Goal: Navigation & Orientation: Find specific page/section

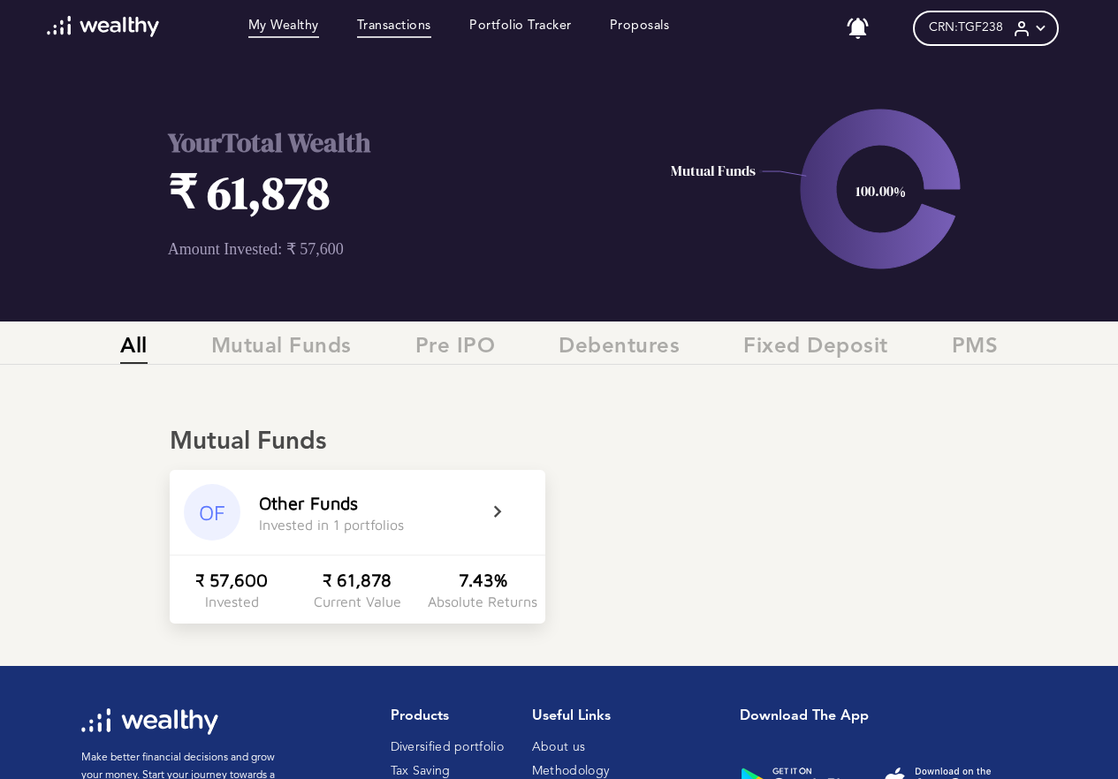
click at [406, 31] on link "Transactions" at bounding box center [394, 28] width 74 height 19
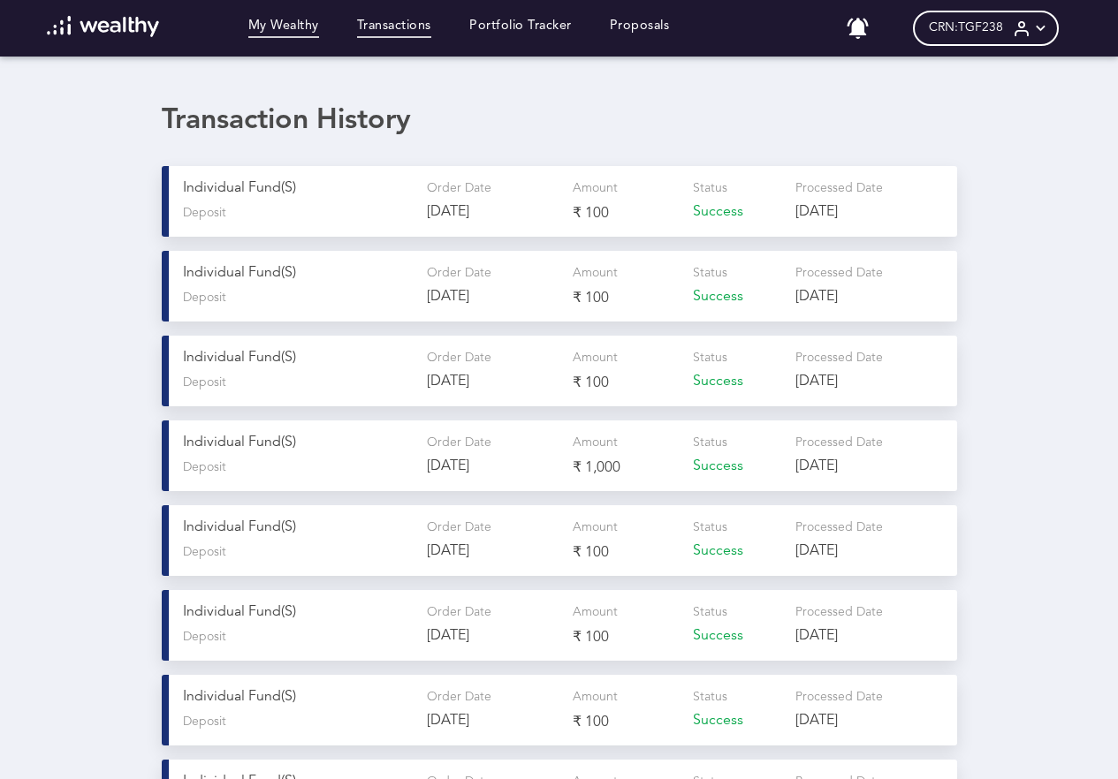
click at [284, 29] on link "My Wealthy" at bounding box center [283, 28] width 71 height 19
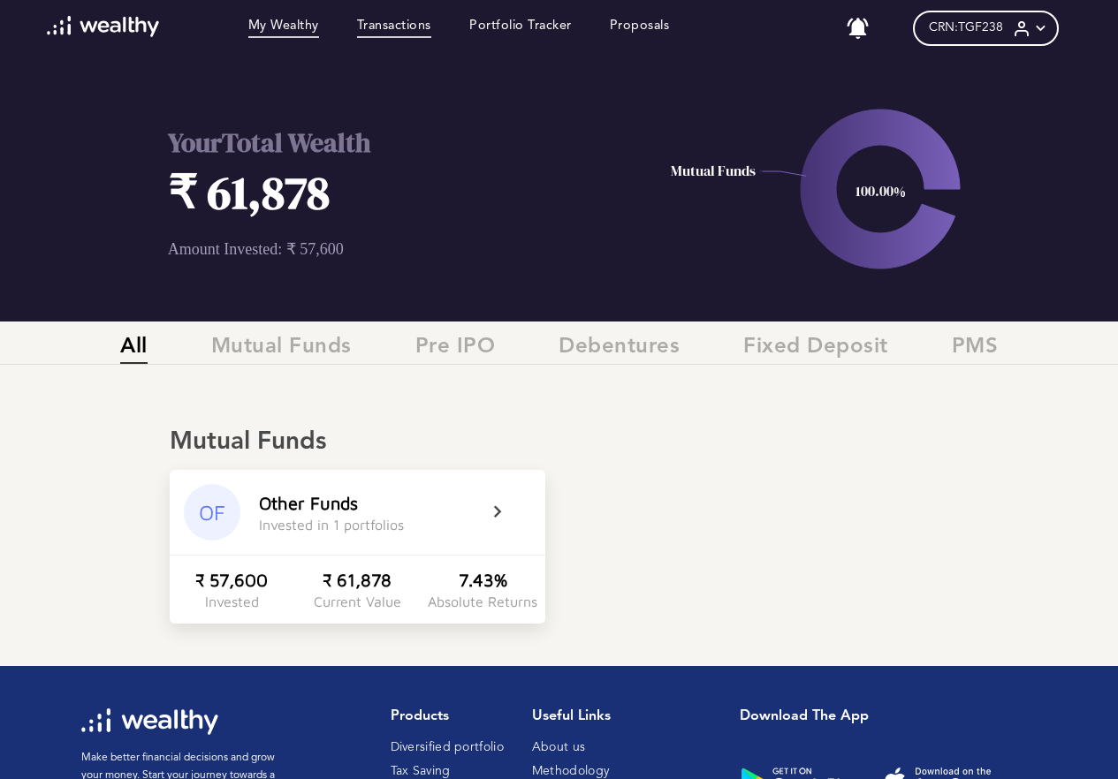
click at [385, 19] on link "Transactions" at bounding box center [394, 28] width 74 height 19
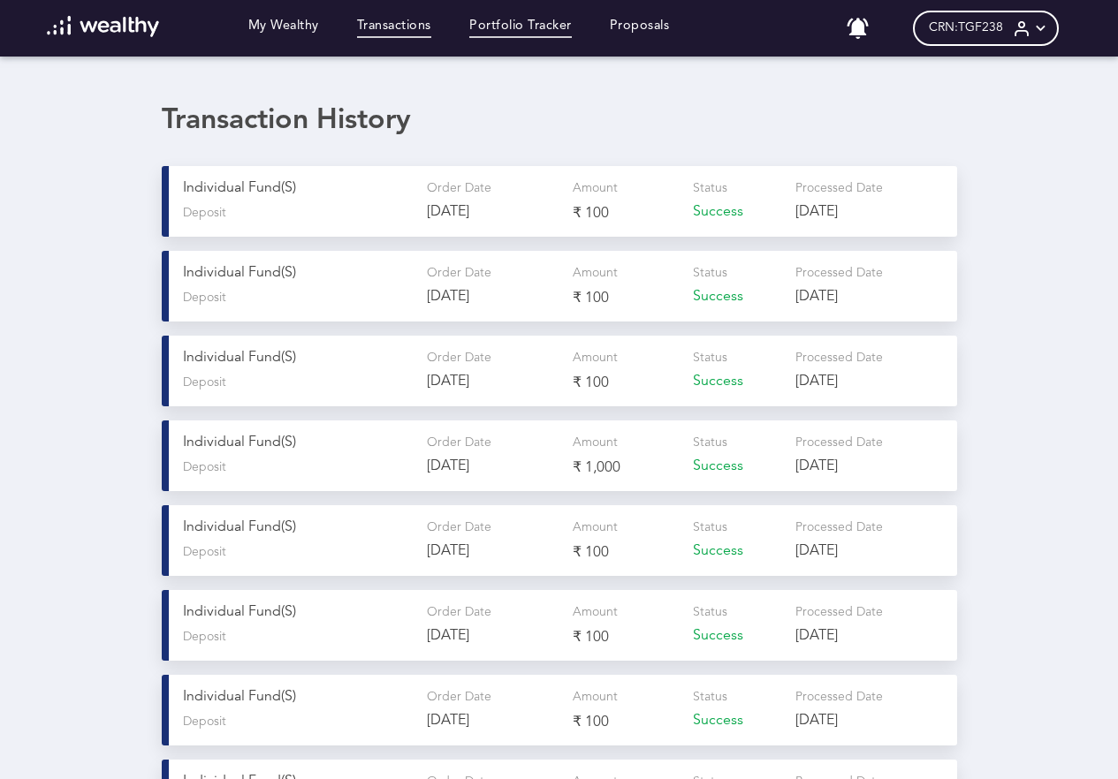
click at [498, 35] on link "Portfolio Tracker" at bounding box center [520, 28] width 102 height 19
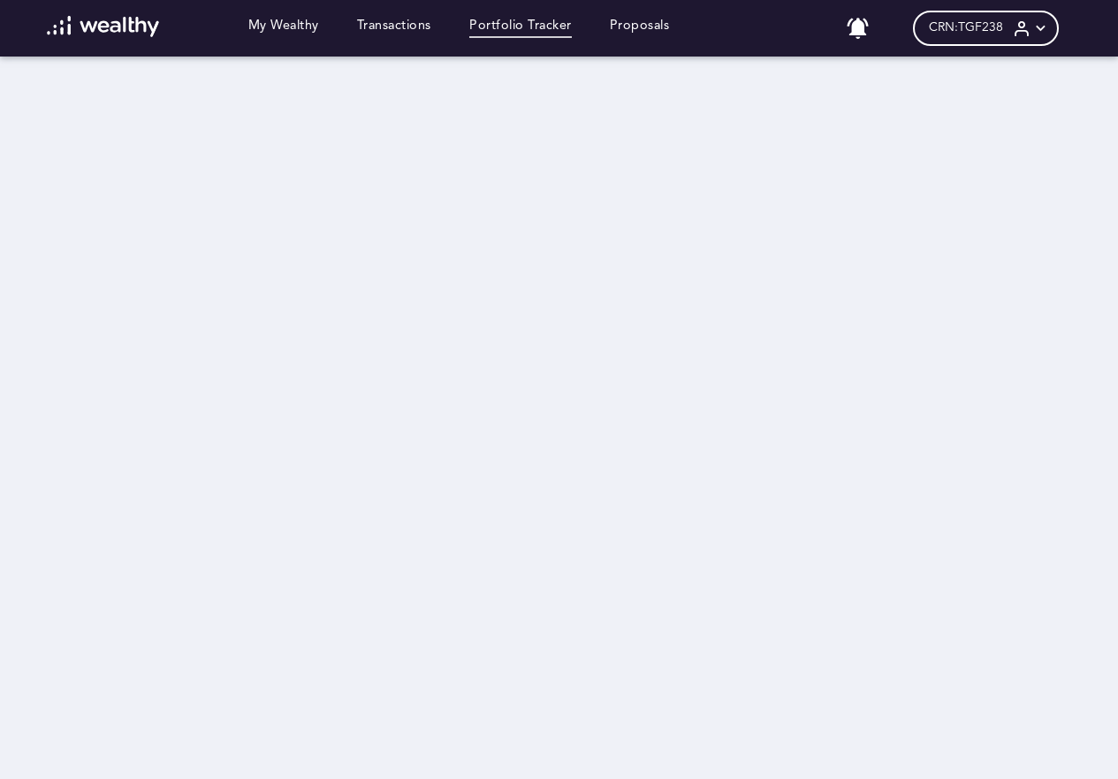
click at [61, 27] on img at bounding box center [103, 26] width 112 height 21
click at [660, 34] on link "Proposals" at bounding box center [640, 28] width 60 height 19
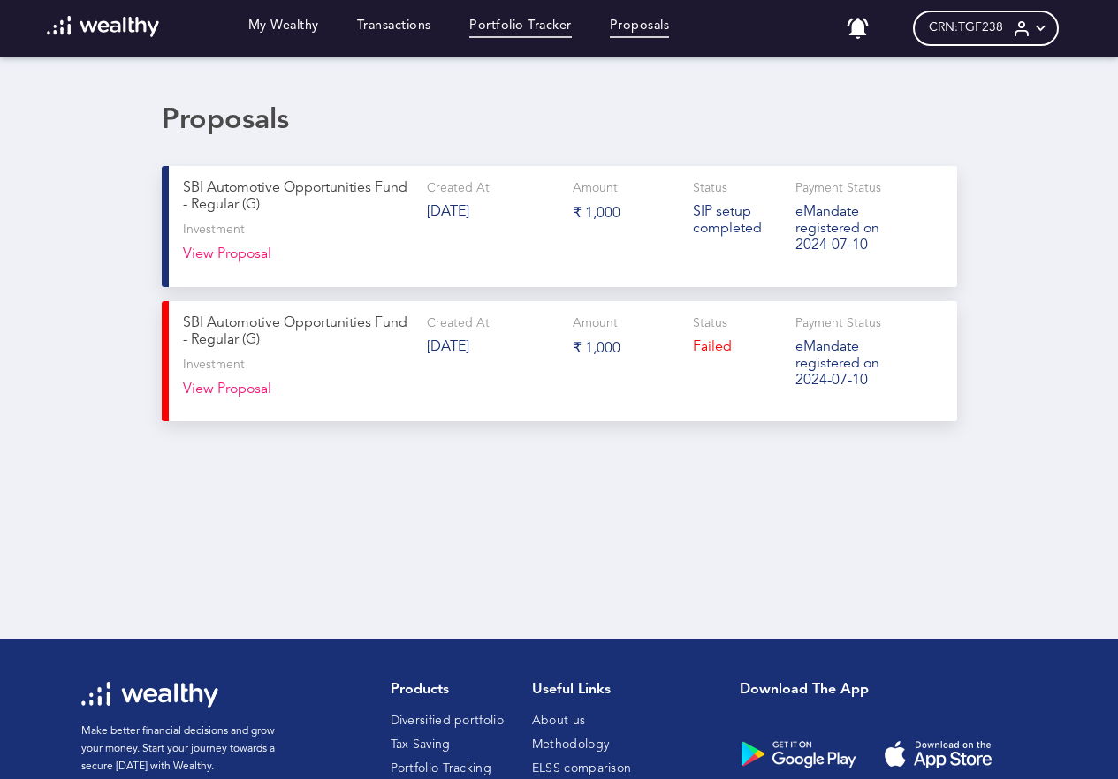
click at [533, 31] on link "Portfolio Tracker" at bounding box center [520, 28] width 102 height 19
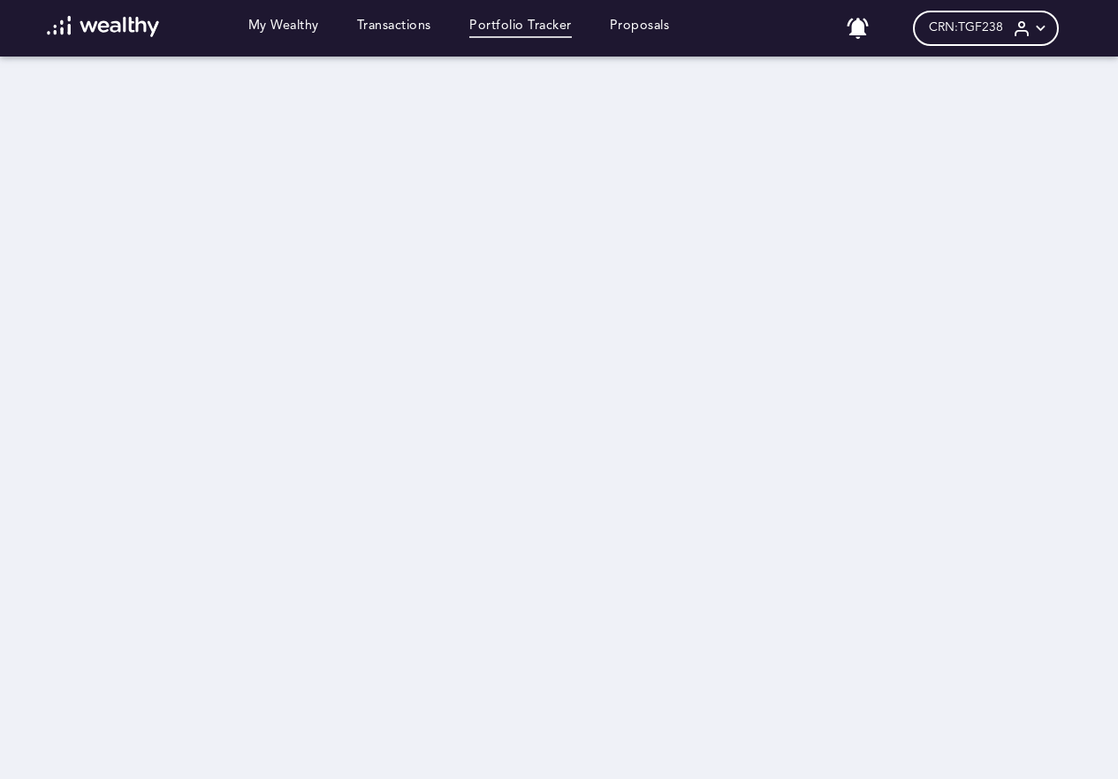
click at [1050, 33] on icon at bounding box center [1040, 28] width 19 height 19
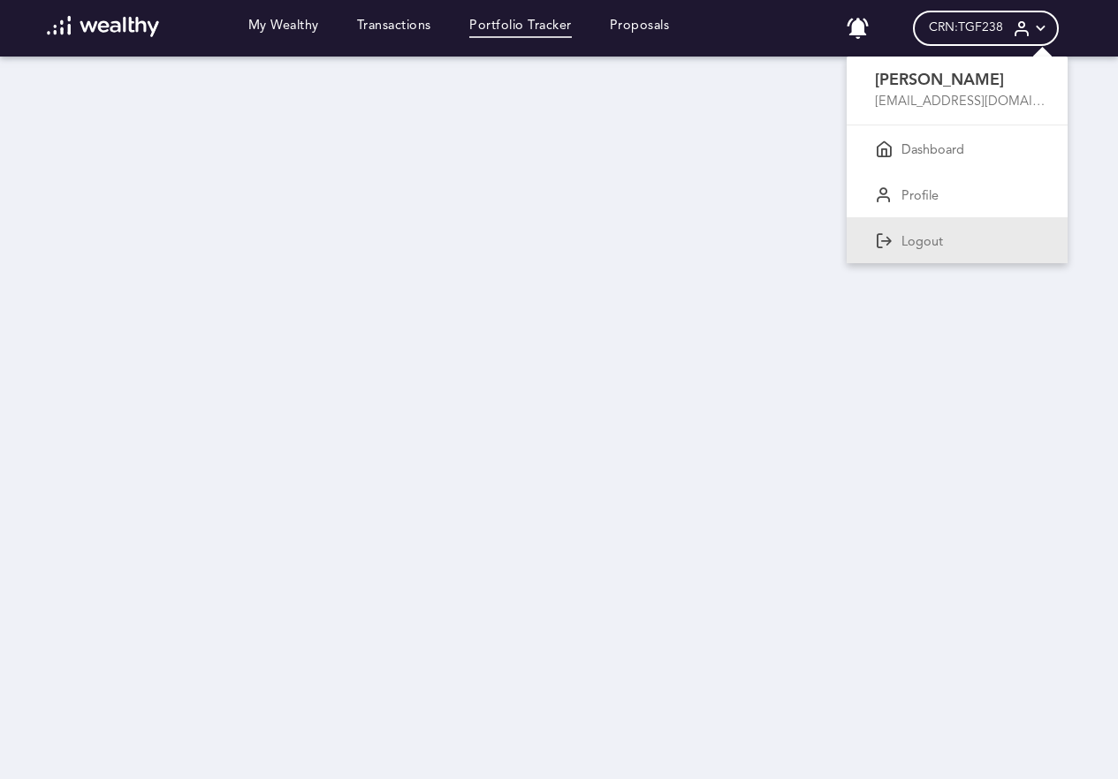
click at [932, 242] on p "Logout" at bounding box center [922, 243] width 42 height 16
